Goal: Task Accomplishment & Management: Use online tool/utility

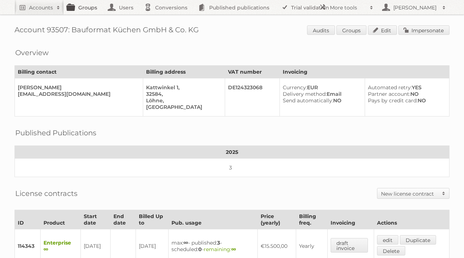
click at [84, 7] on link "Groups" at bounding box center [84, 7] width 41 height 15
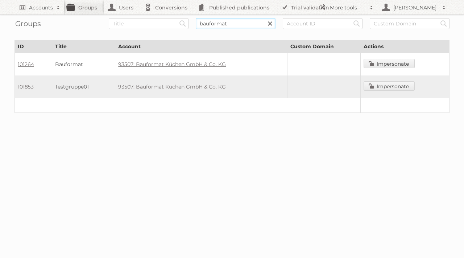
click at [211, 24] on input "bauformat" at bounding box center [236, 23] width 80 height 11
type input "intergast"
click at [177, 18] on input "Search" at bounding box center [182, 23] width 11 height 11
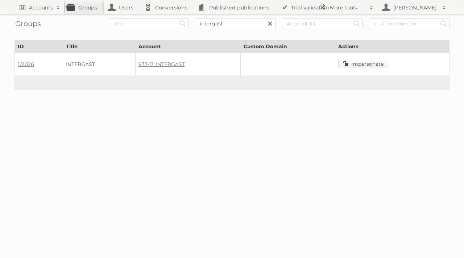
click at [357, 65] on link "Impersonate" at bounding box center [363, 63] width 51 height 9
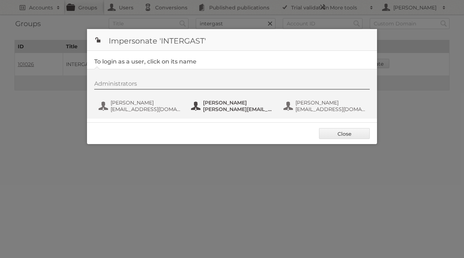
click at [222, 99] on button "[PERSON_NAME] [PERSON_NAME][EMAIL_ADDRESS][PERSON_NAME][DOMAIN_NAME]" at bounding box center [232, 106] width 85 height 15
